Goal: Communication & Community: Answer question/provide support

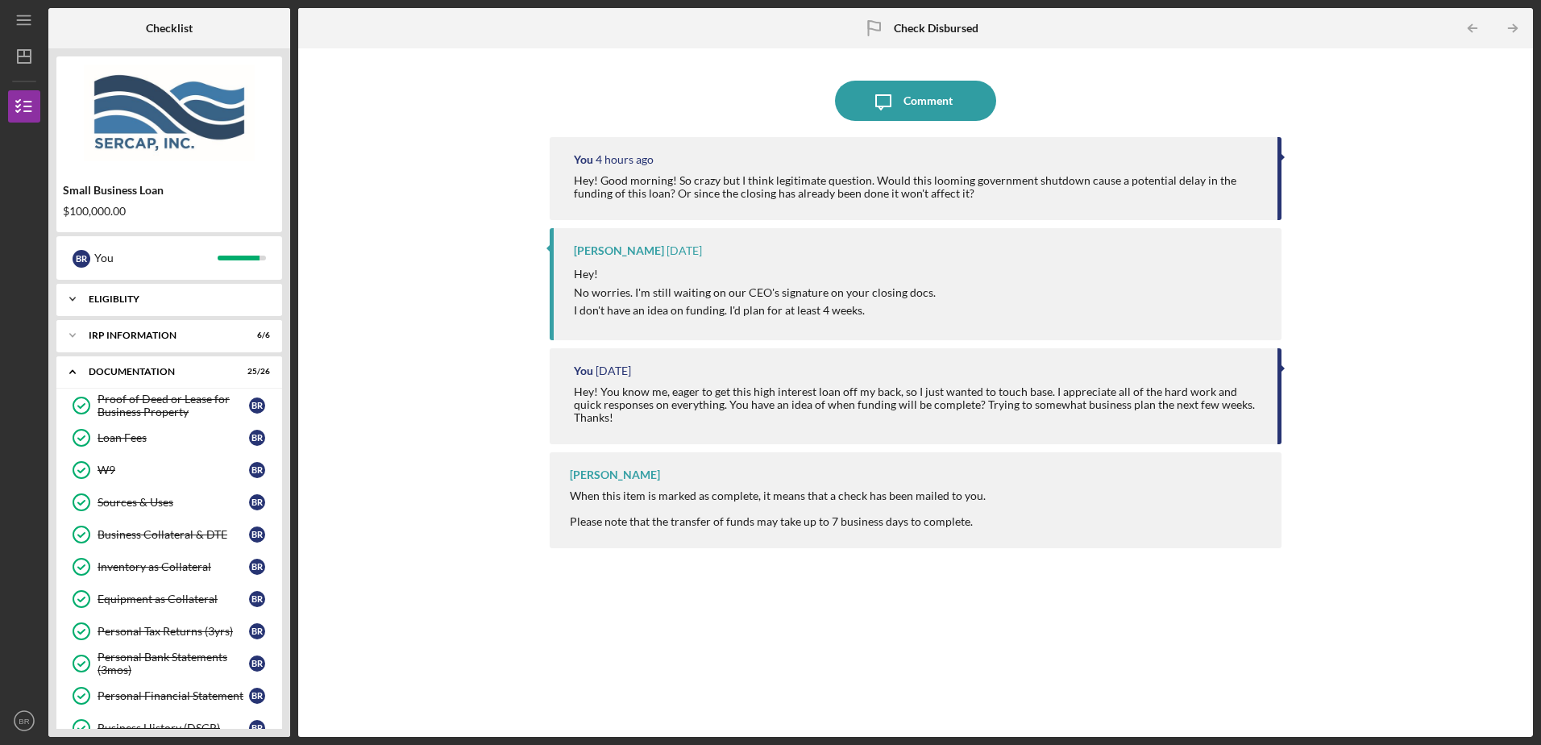
click at [70, 296] on icon "Icon/Expander" at bounding box center [72, 299] width 32 height 32
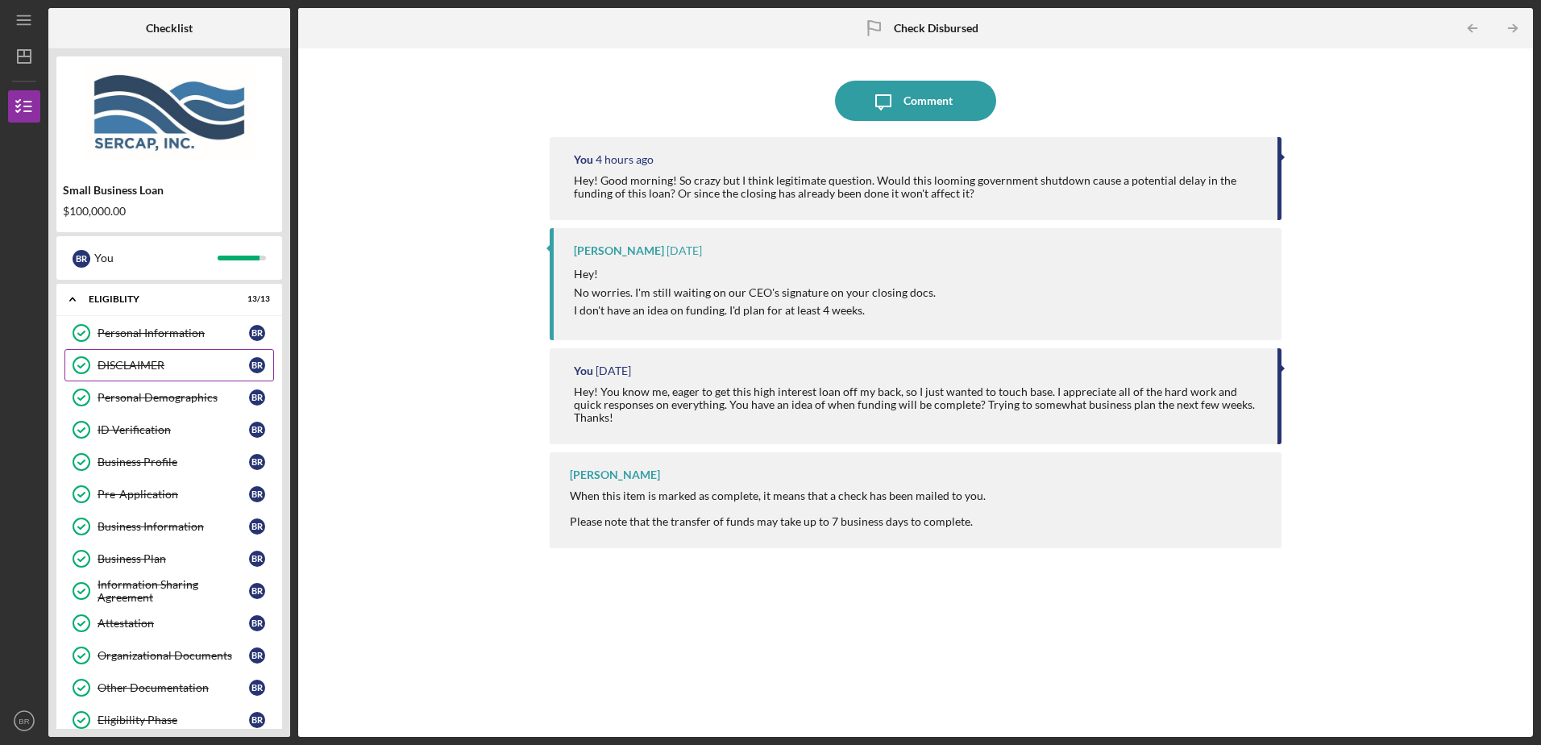
click at [137, 357] on link "DISCLAIMER DISCLAIMER B R" at bounding box center [169, 365] width 210 height 32
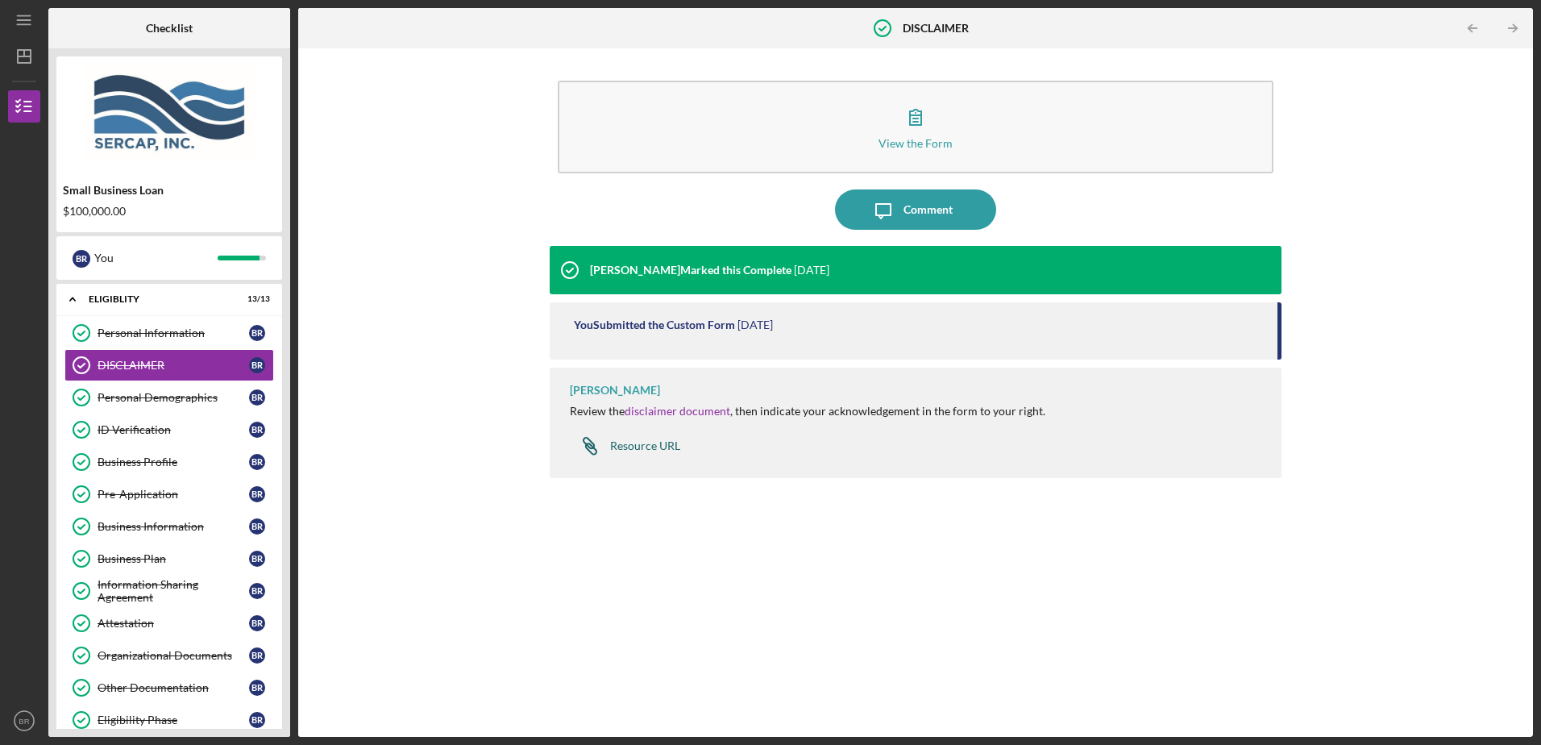
click at [621, 447] on div "Resource URL" at bounding box center [645, 445] width 70 height 13
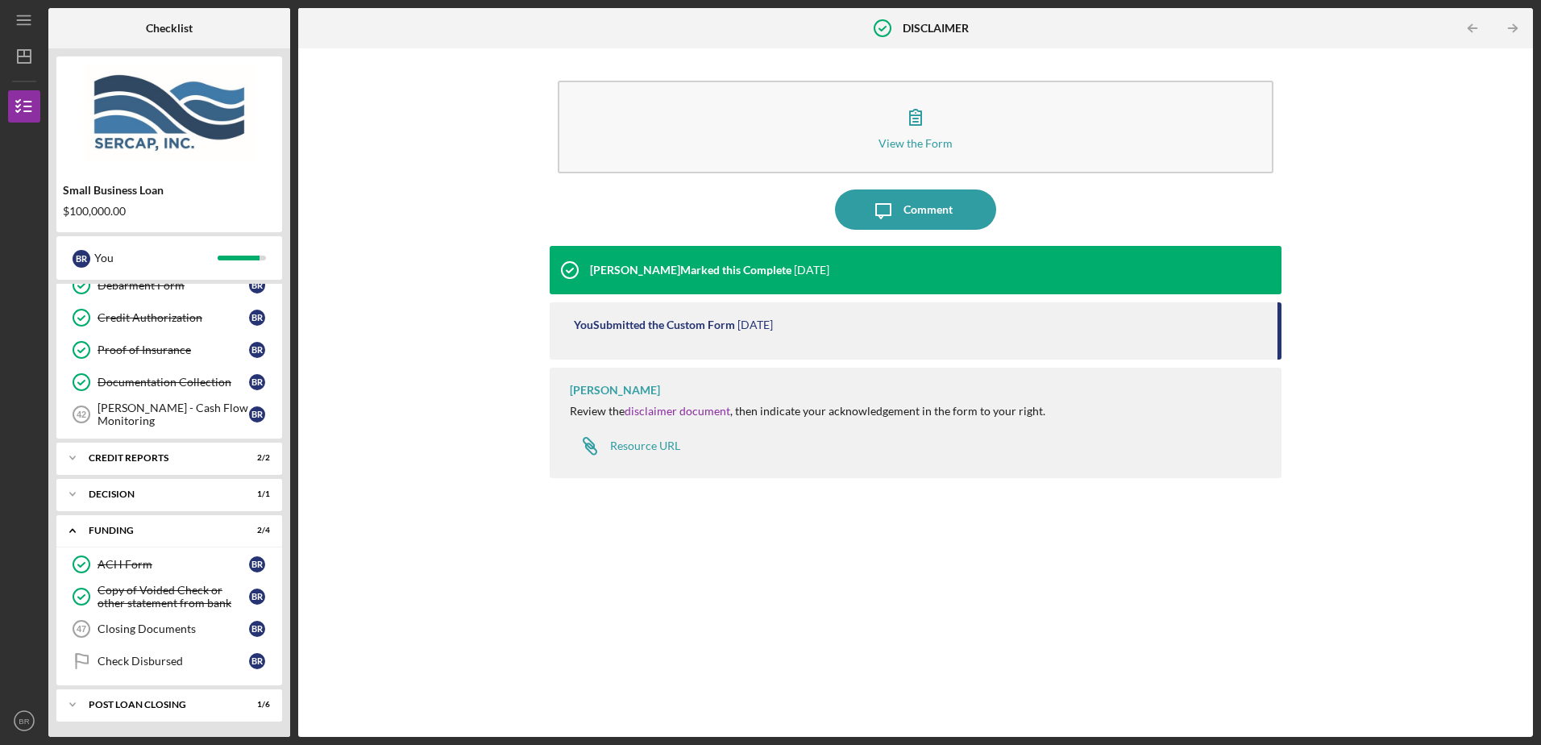
scroll to position [1226, 0]
click at [147, 659] on div "Check Disbursed" at bounding box center [174, 660] width 152 height 13
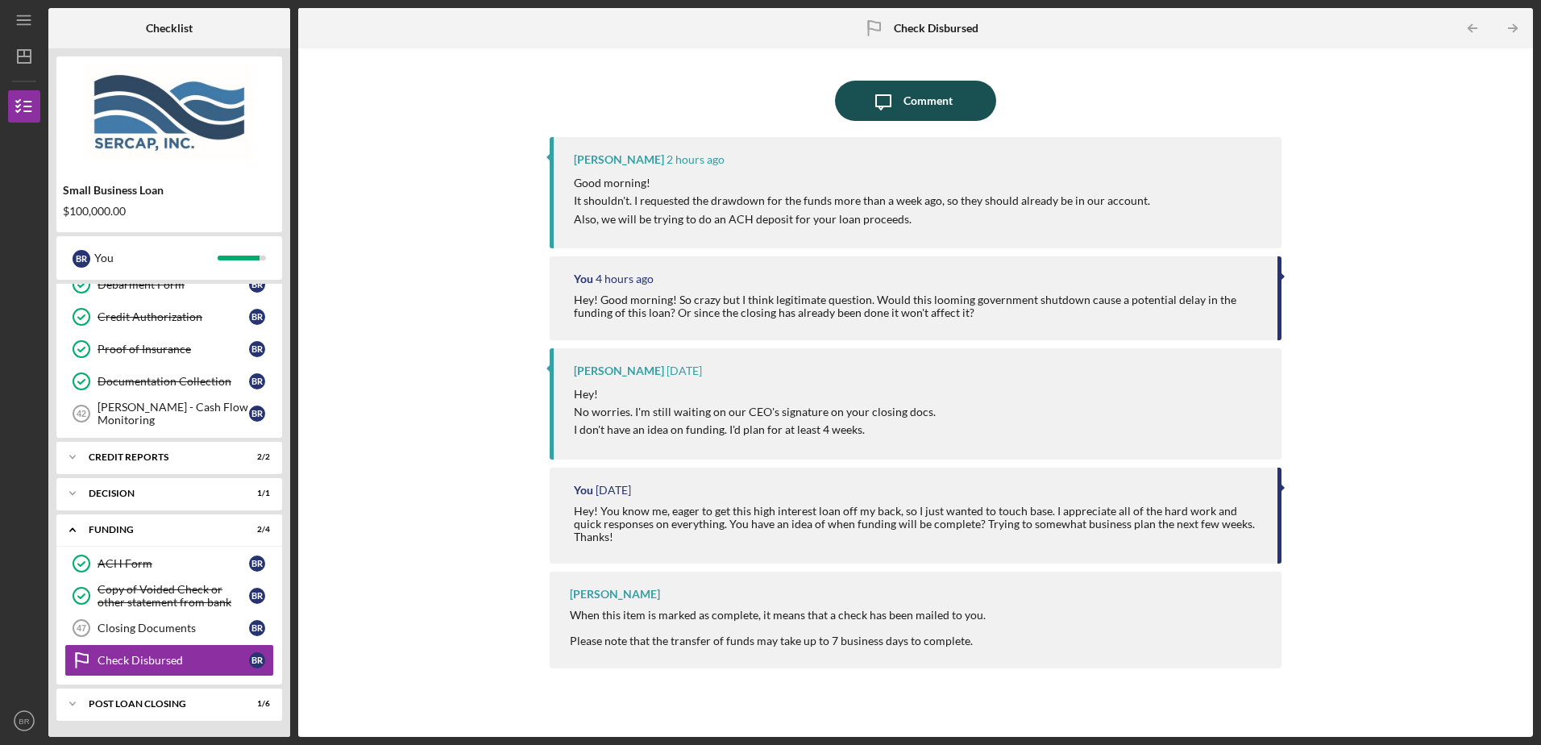
click at [911, 97] on div "Comment" at bounding box center [928, 101] width 49 height 40
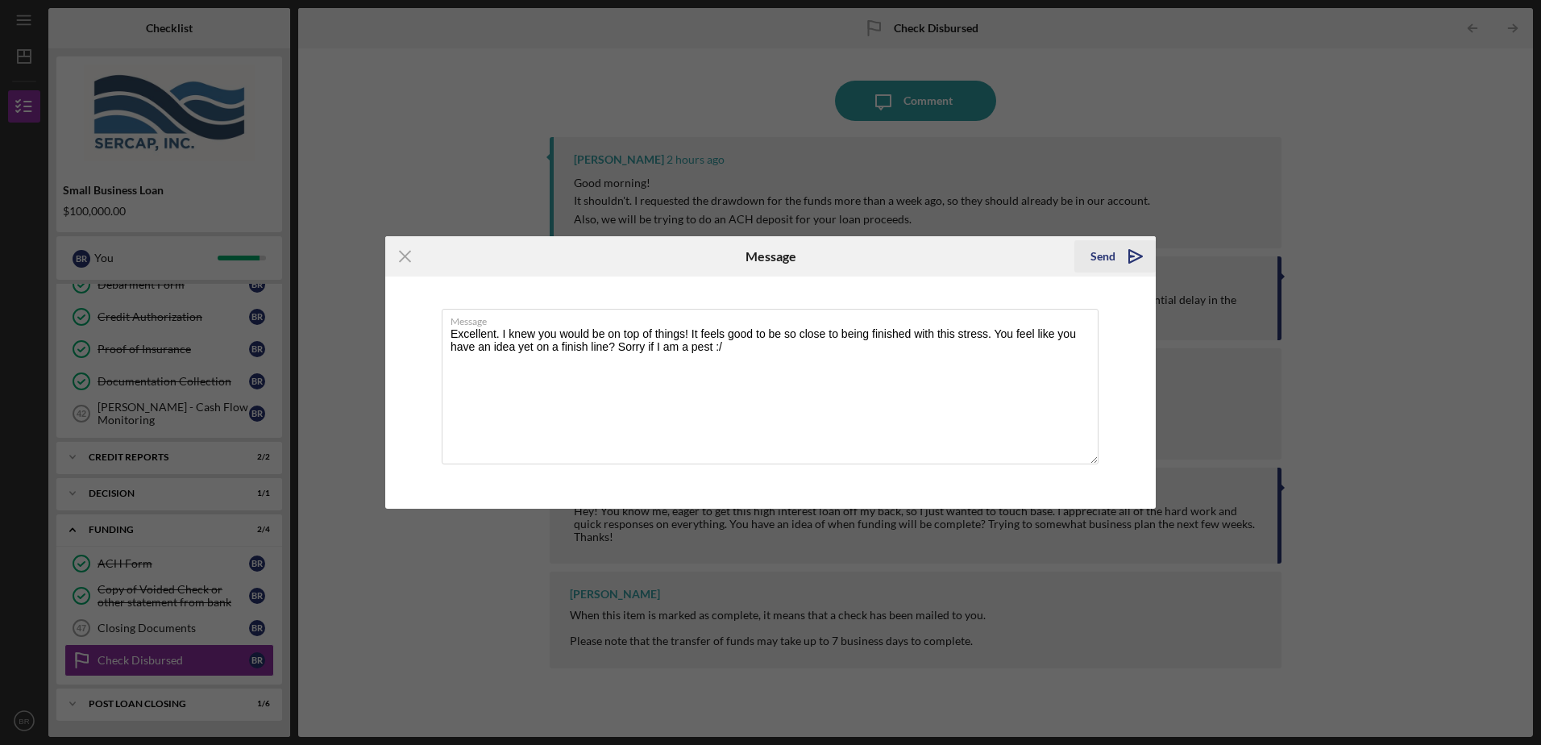
type textarea "Excellent. I knew you would be on top of things! It feels good to be so close t…"
drag, startPoint x: 1115, startPoint y: 246, endPoint x: 1108, endPoint y: 256, distance: 11.6
click at [1115, 249] on button "Send Icon/icon-invite-send" at bounding box center [1115, 256] width 81 height 32
